Goal: Information Seeking & Learning: Learn about a topic

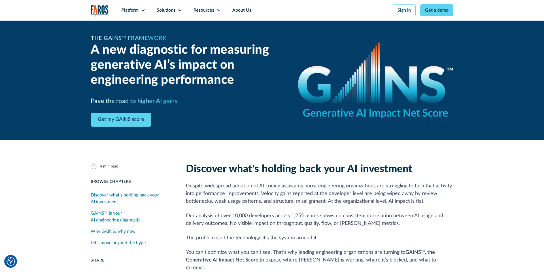
click at [267, 45] on h2 "A new diagnostic for measuring generative AI’s impact on engineering performance" at bounding box center [188, 65] width 194 height 45
click at [99, 10] on img "home" at bounding box center [100, 11] width 18 height 12
